Goal: Task Accomplishment & Management: Complete application form

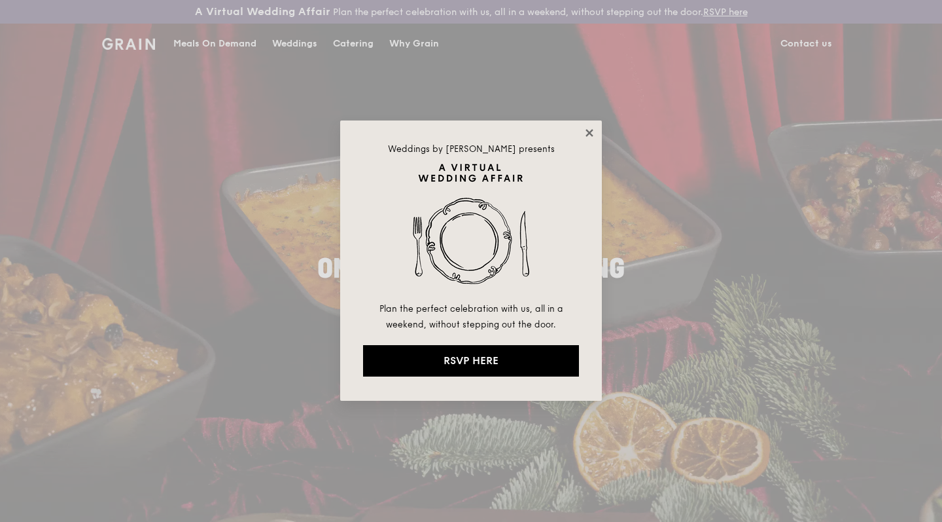
click at [590, 135] on icon at bounding box center [590, 133] width 12 height 12
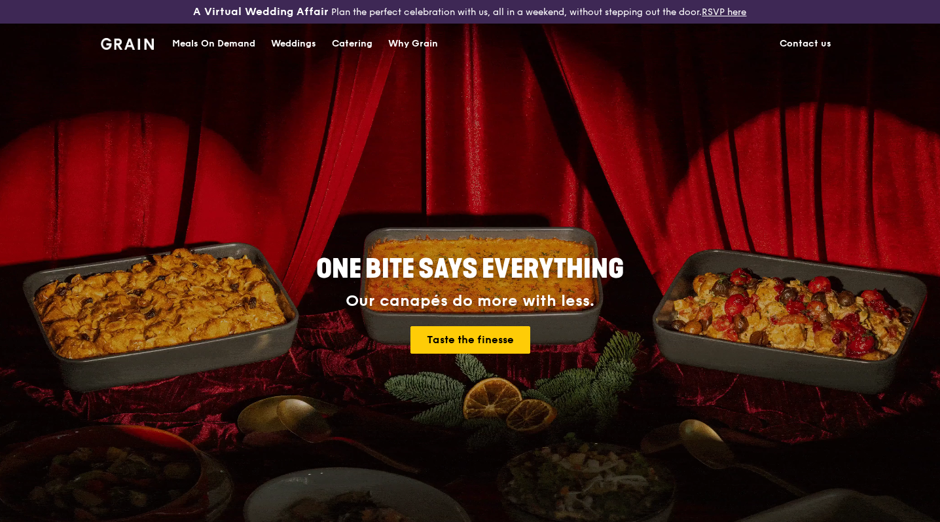
click at [372, 45] on div "Catering" at bounding box center [352, 43] width 41 height 39
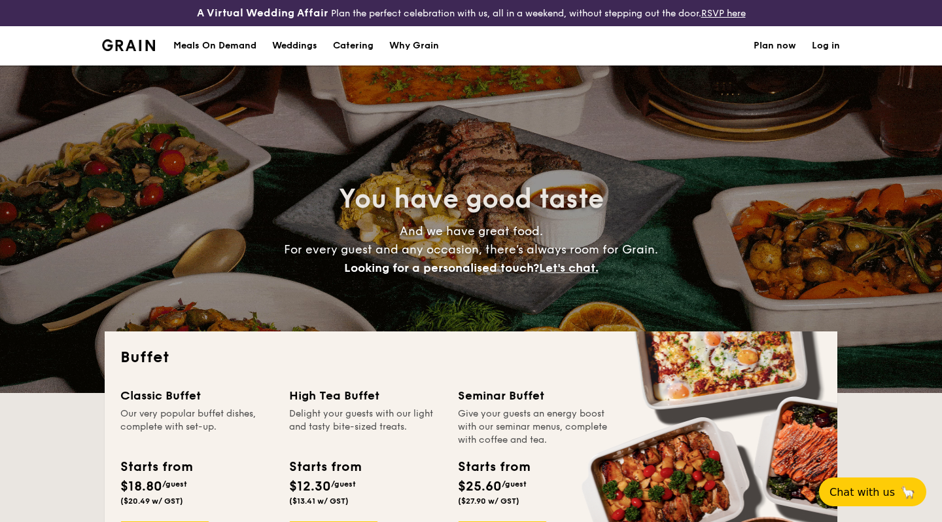
select select
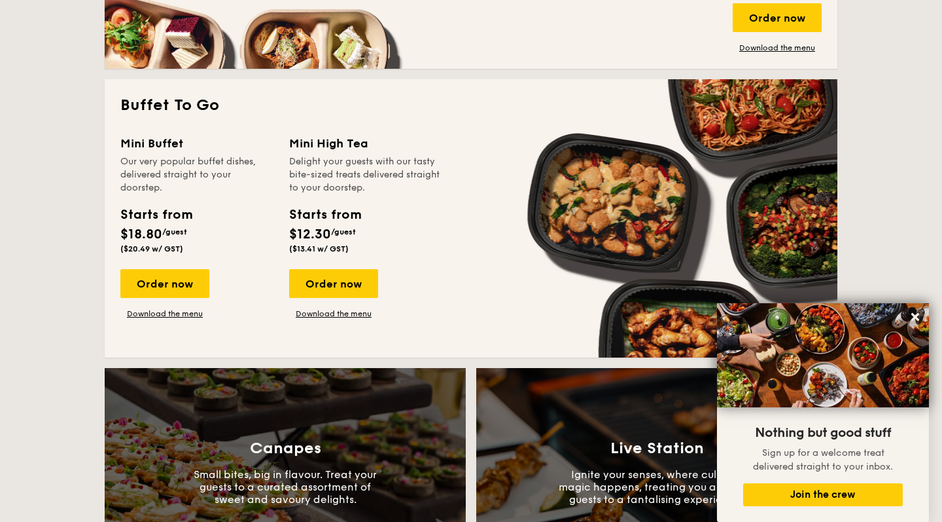
scroll to position [689, 0]
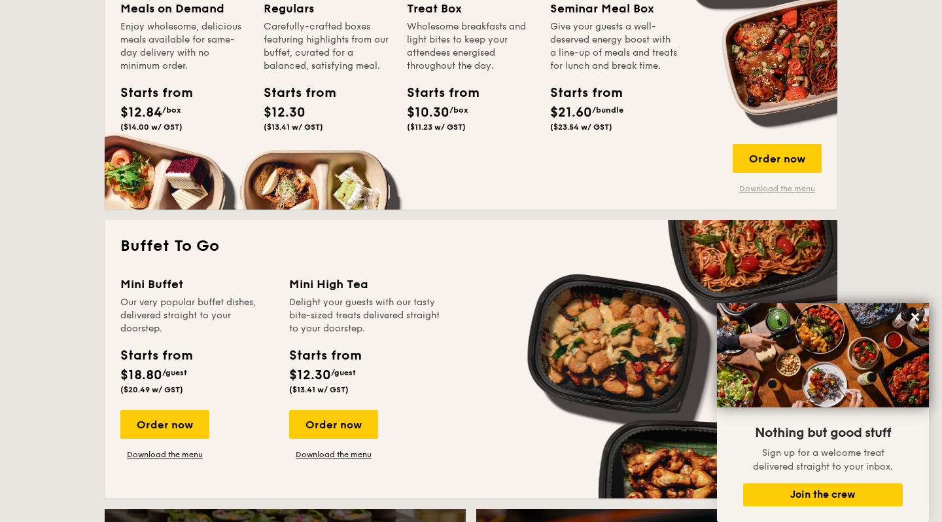
click at [775, 191] on link "Download the menu" at bounding box center [777, 188] width 89 height 10
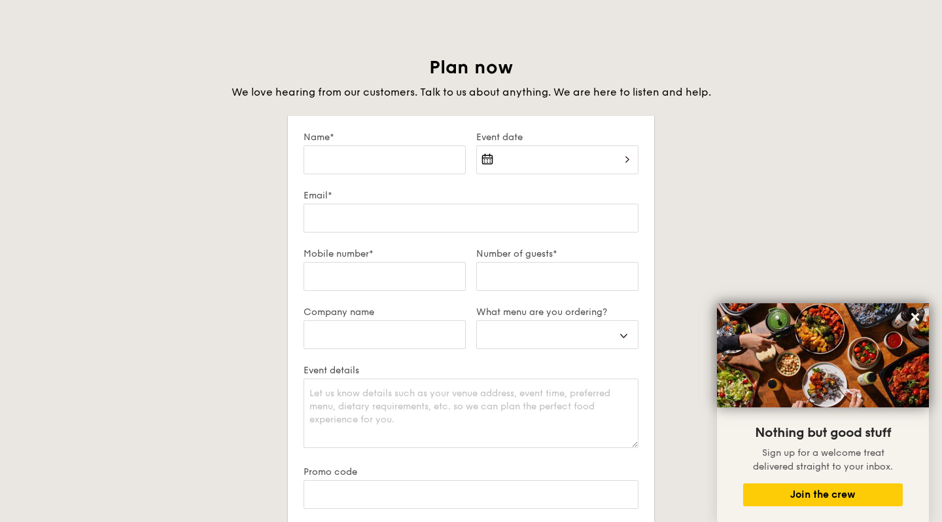
scroll to position [2225, 0]
type input "H"
select select
type input "Ha"
select select
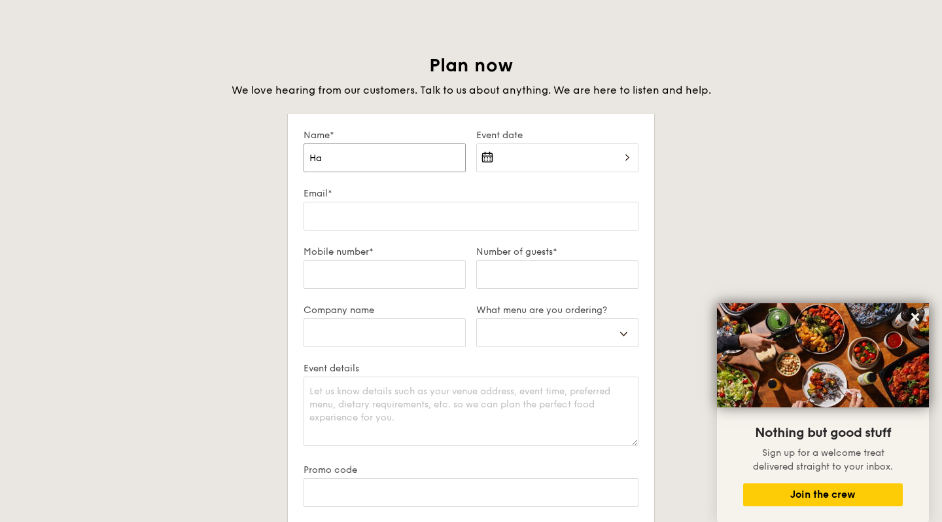
type input "[PERSON_NAME]"
select select
type input "Hana"
select select
type input "Hanan"
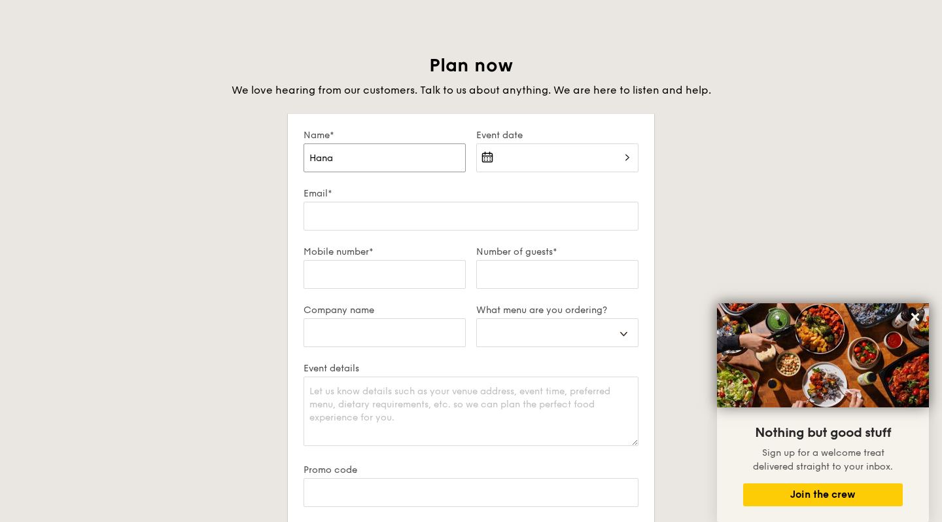
select select
type input "Hananh"
select select
type input "Hananh"
select select
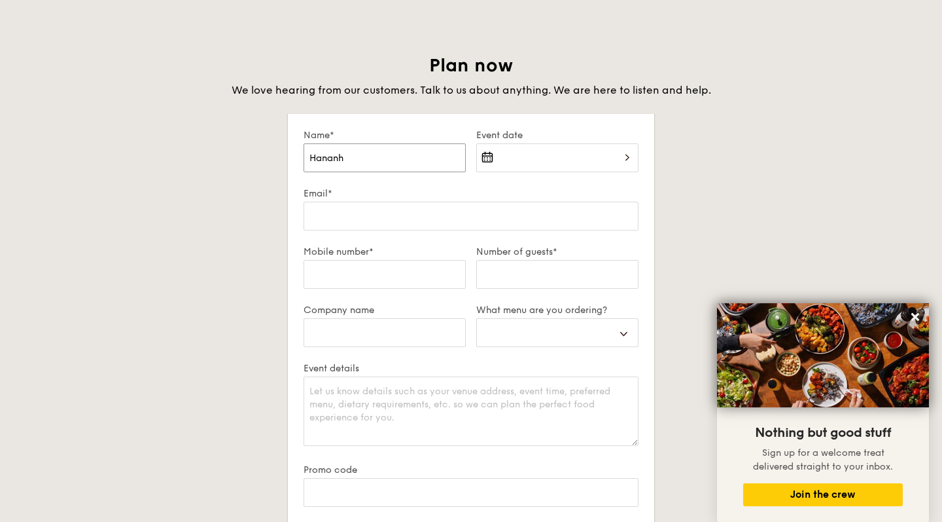
type input "Hananh D"
select select
type input "Hananh Da"
select select
type input "Hananh Day"
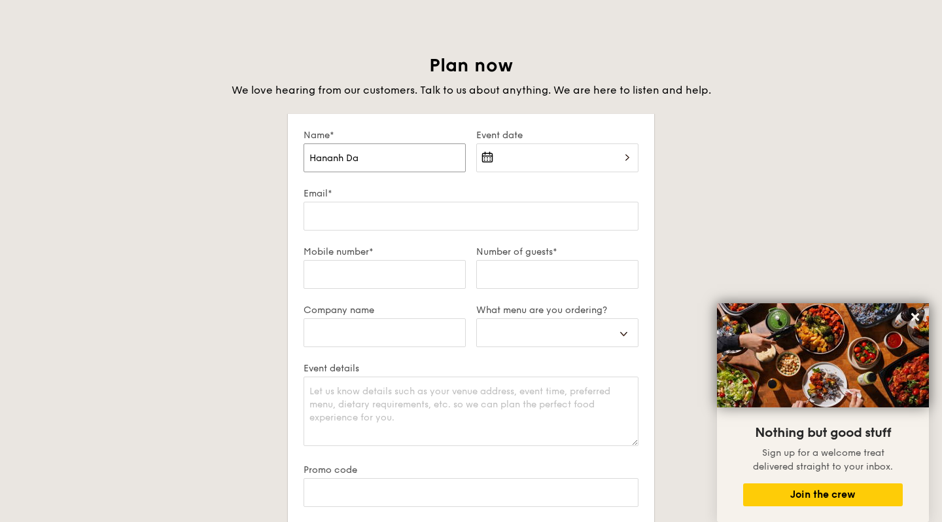
select select
type input "Hananh Da"
select select
type input "Hananh D"
select select
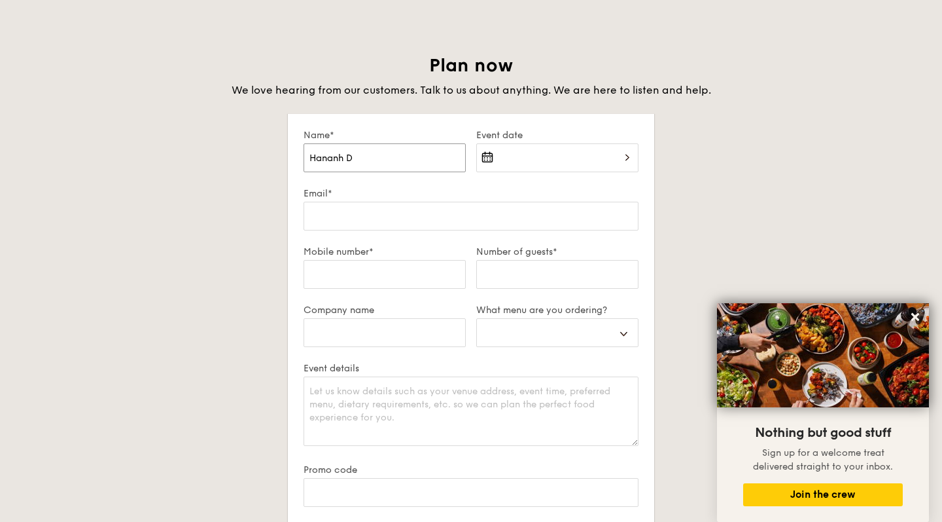
type input "Hananh"
select select
type input "Hananh"
select select
type input "Hanan"
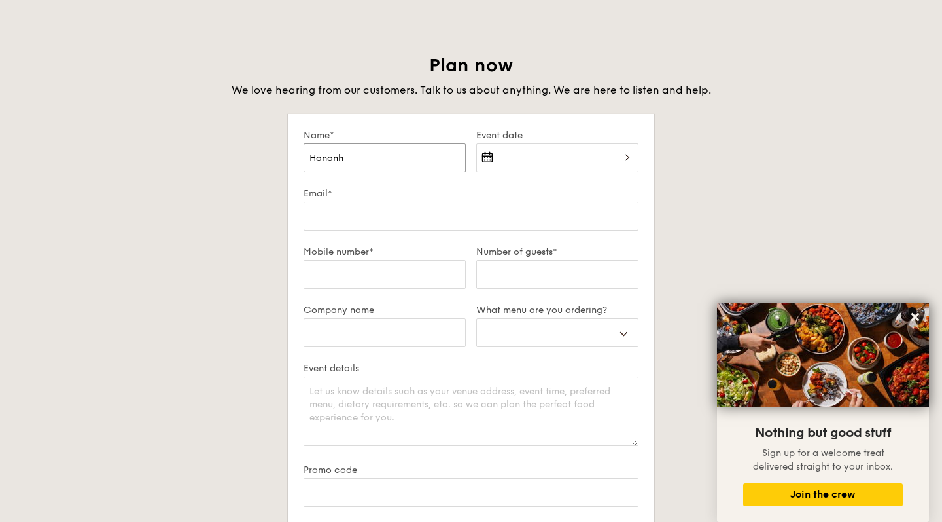
select select
type input "Hana"
select select
type input "[PERSON_NAME]"
select select
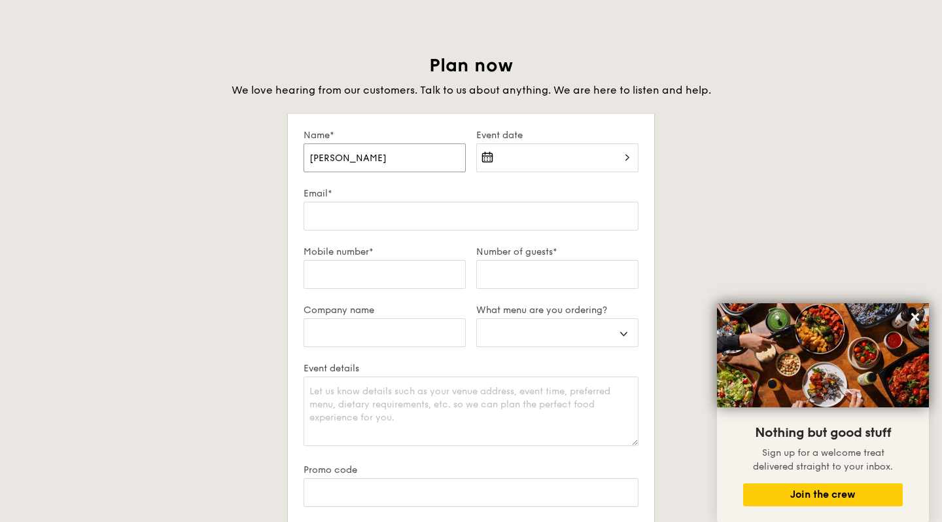
type input "Ha"
select select
type input "H"
select select
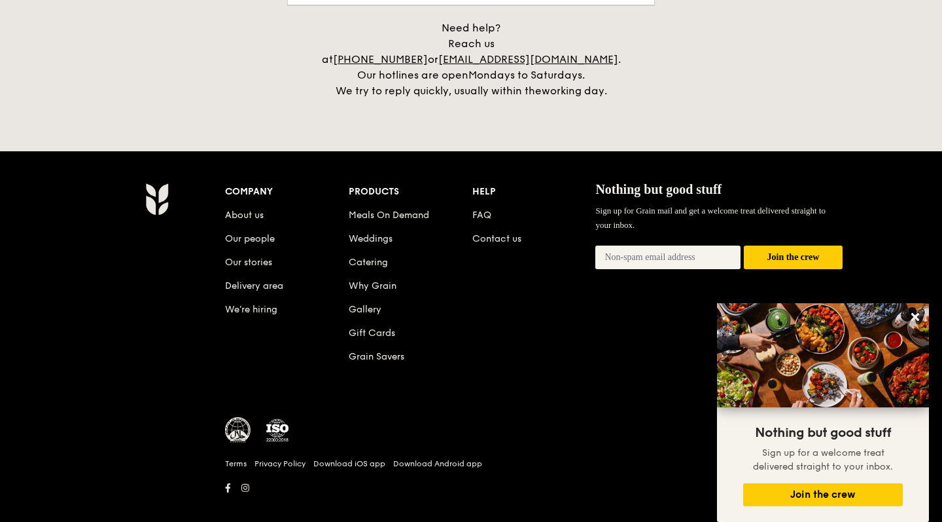
scroll to position [2123, 0]
